Goal: Task Accomplishment & Management: Use online tool/utility

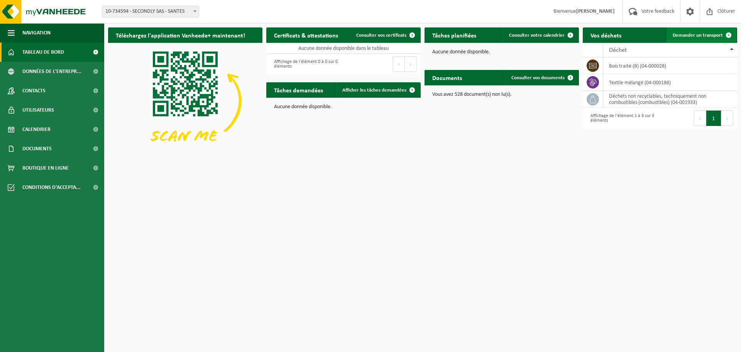
click at [724, 32] on span at bounding box center [728, 34] width 15 height 15
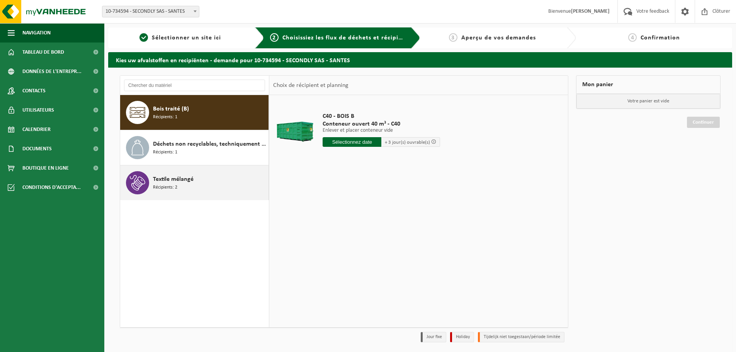
click at [202, 177] on div "Textile mélangé Récipients: 2" at bounding box center [210, 182] width 114 height 23
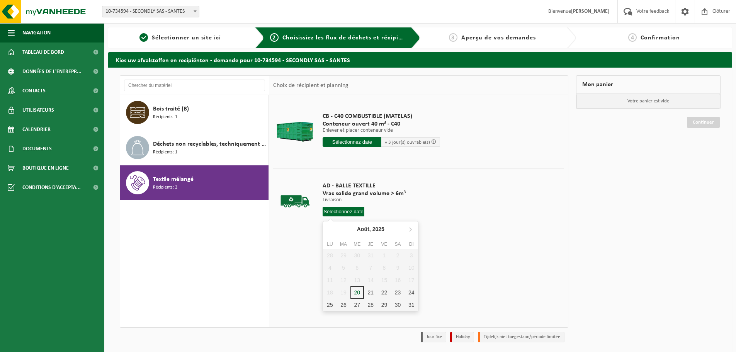
click at [356, 210] on input "text" at bounding box center [343, 212] width 42 height 10
click at [333, 303] on div "25" at bounding box center [330, 304] width 14 height 12
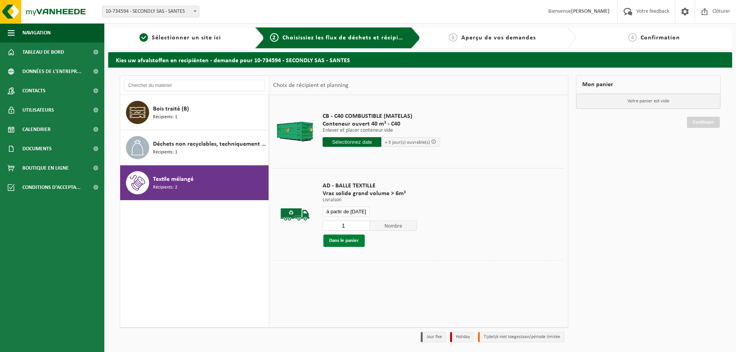
click at [354, 240] on button "Dans le panier" at bounding box center [343, 240] width 41 height 12
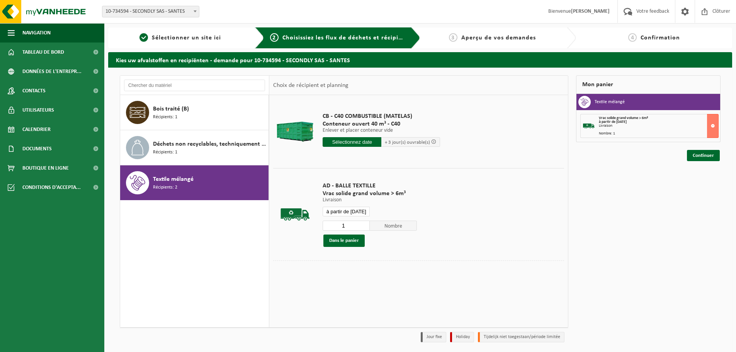
click at [354, 212] on input "à partir de [DATE]" at bounding box center [345, 212] width 47 height 10
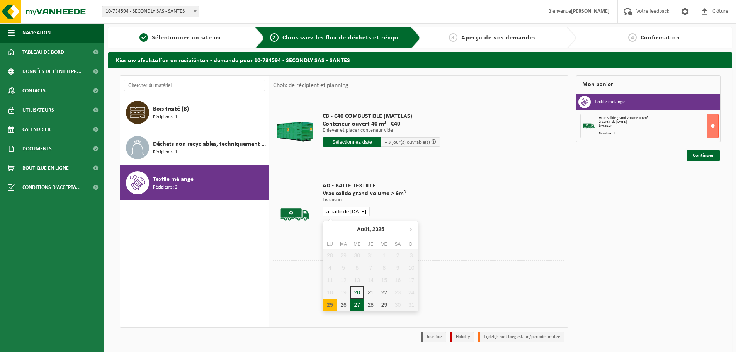
click at [355, 309] on div "27" at bounding box center [357, 304] width 14 height 12
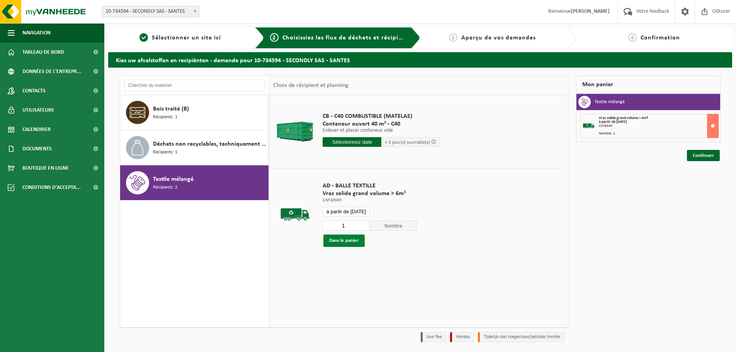
click at [343, 243] on button "Dans le panier" at bounding box center [343, 240] width 41 height 12
click at [352, 211] on input "à partir de [DATE]" at bounding box center [345, 212] width 47 height 10
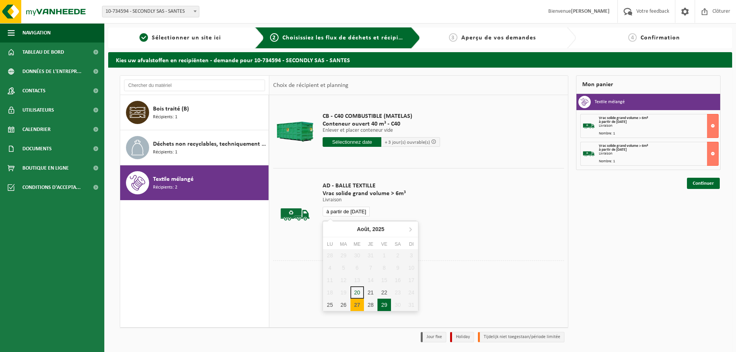
click at [381, 305] on div "29" at bounding box center [384, 304] width 14 height 12
type input "à partir de [DATE]"
click at [346, 240] on button "Dans le panier" at bounding box center [343, 240] width 41 height 12
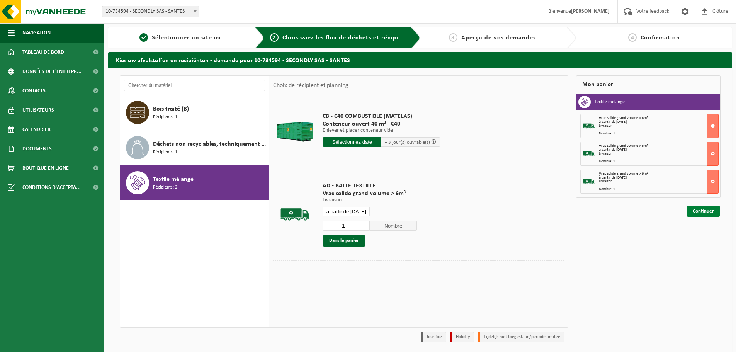
click at [711, 212] on link "Continuer" at bounding box center [703, 210] width 33 height 11
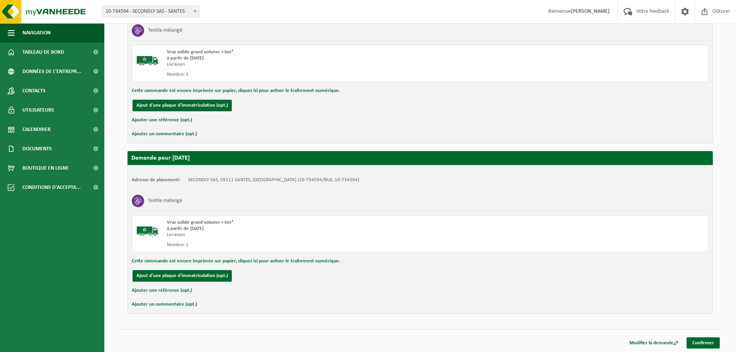
scroll to position [309, 0]
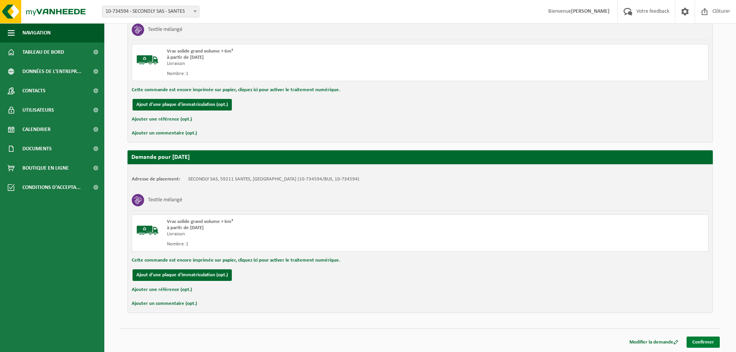
click at [712, 342] on link "Confirmer" at bounding box center [702, 341] width 33 height 11
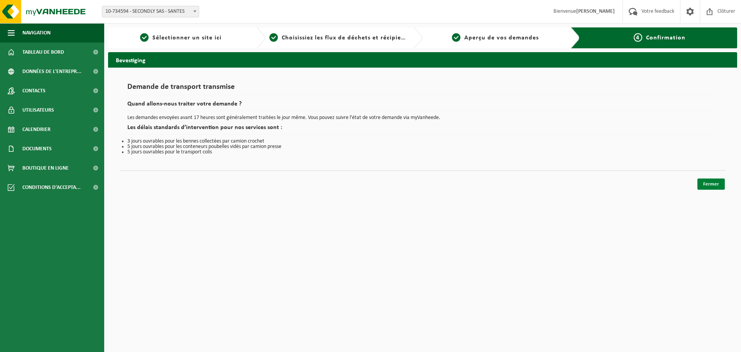
click at [720, 187] on link "Fermer" at bounding box center [711, 183] width 27 height 11
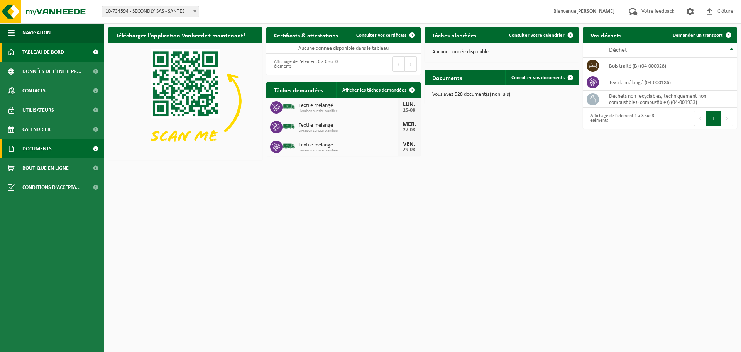
click at [96, 147] on span at bounding box center [95, 148] width 17 height 19
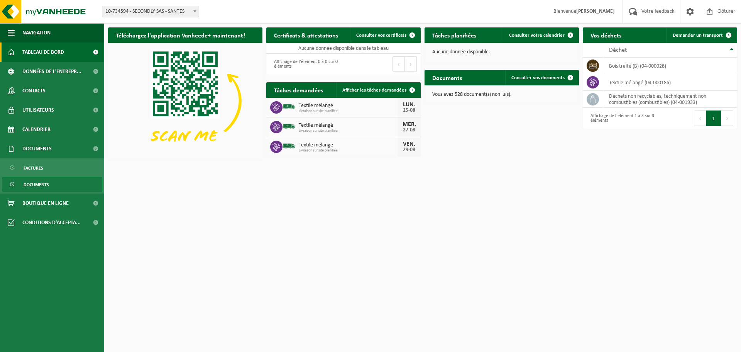
click at [79, 181] on link "Documents" at bounding box center [52, 184] width 100 height 15
